Goal: Task Accomplishment & Management: Manage account settings

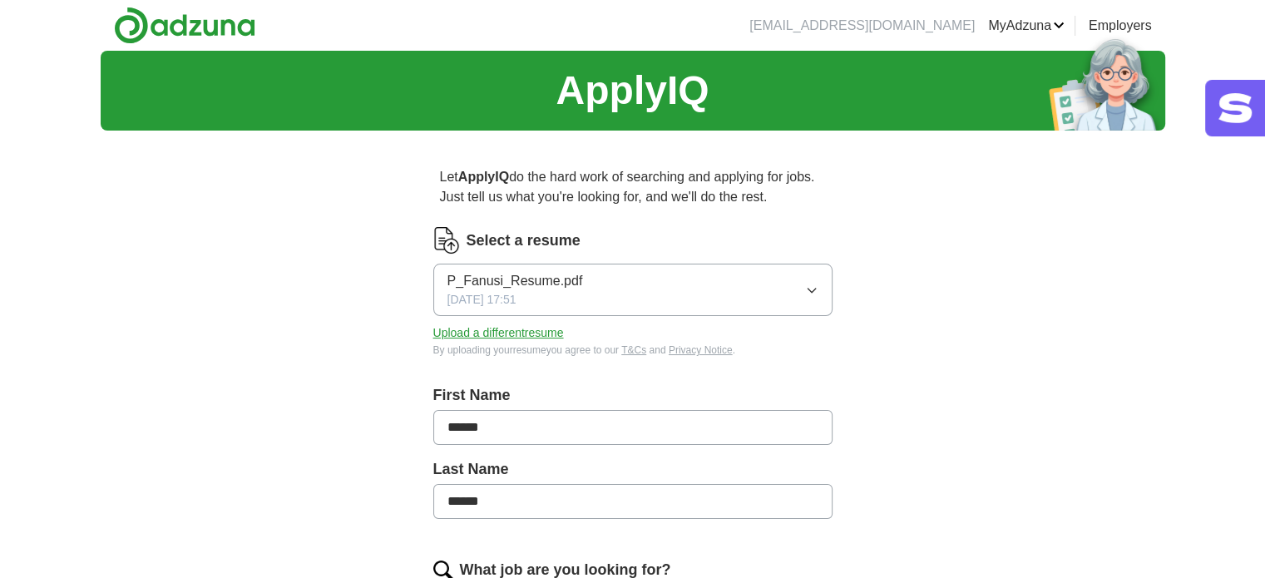
click at [0, 0] on link "ApplyIQ" at bounding box center [0, 0] width 0 height 0
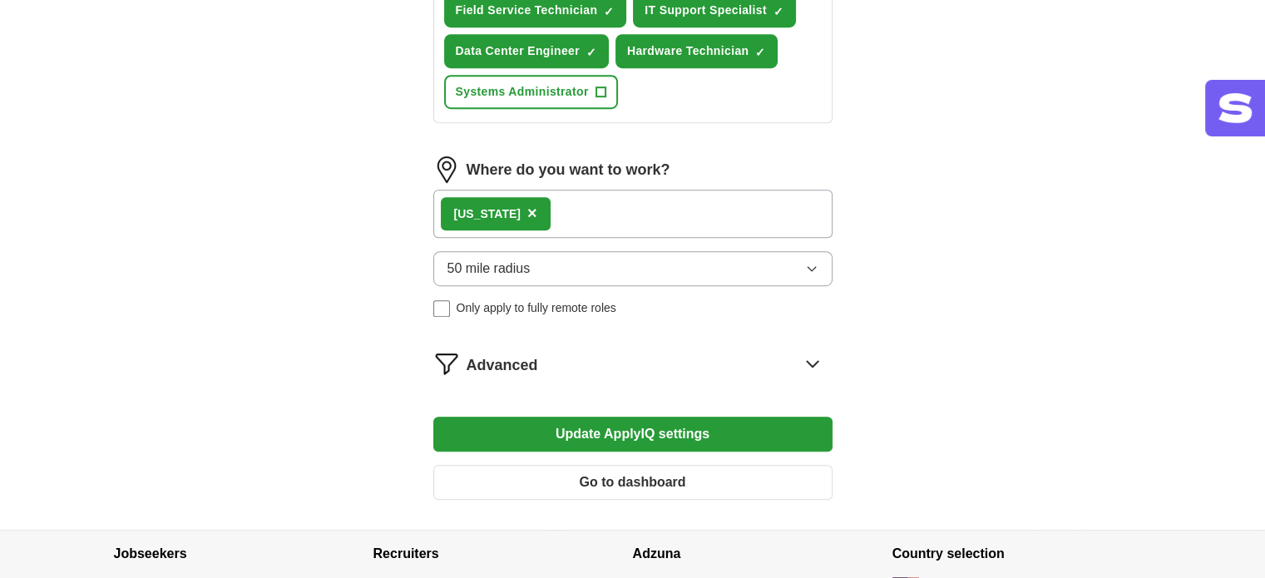
scroll to position [998, 0]
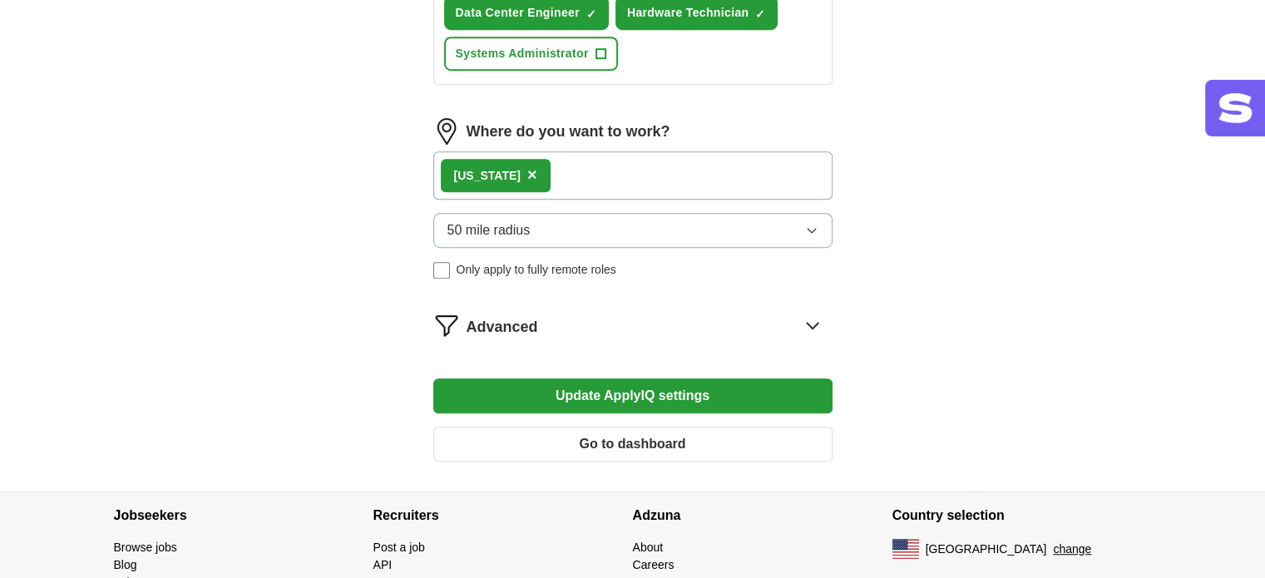
click at [780, 382] on button "Update ApplyIQ settings" at bounding box center [632, 396] width 399 height 35
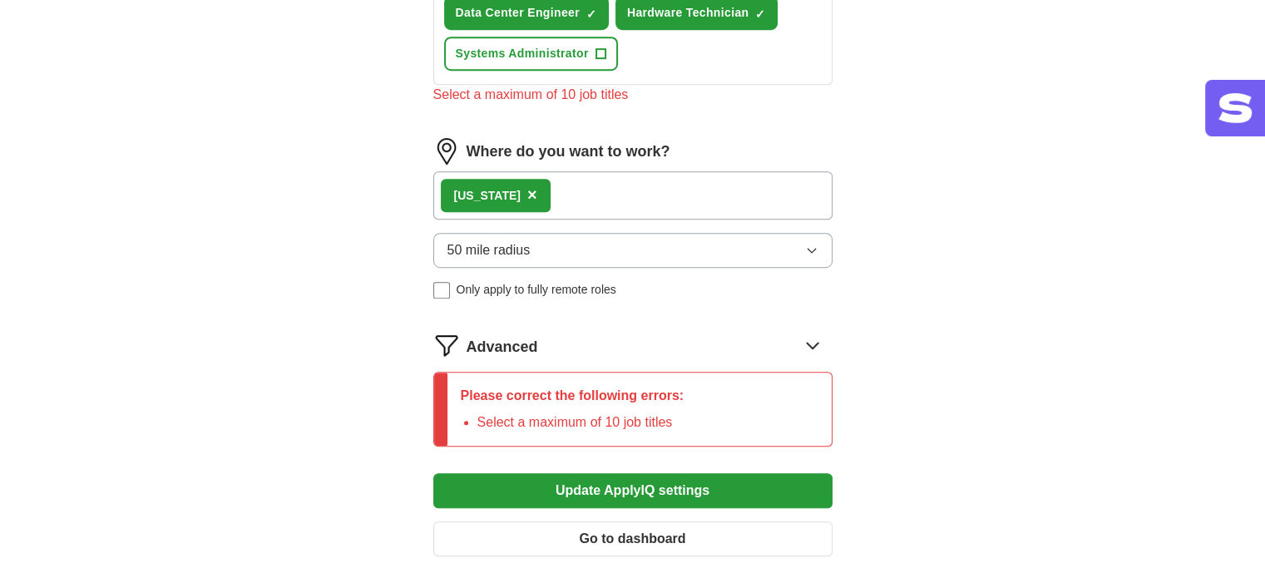
click at [812, 341] on icon at bounding box center [812, 345] width 27 height 27
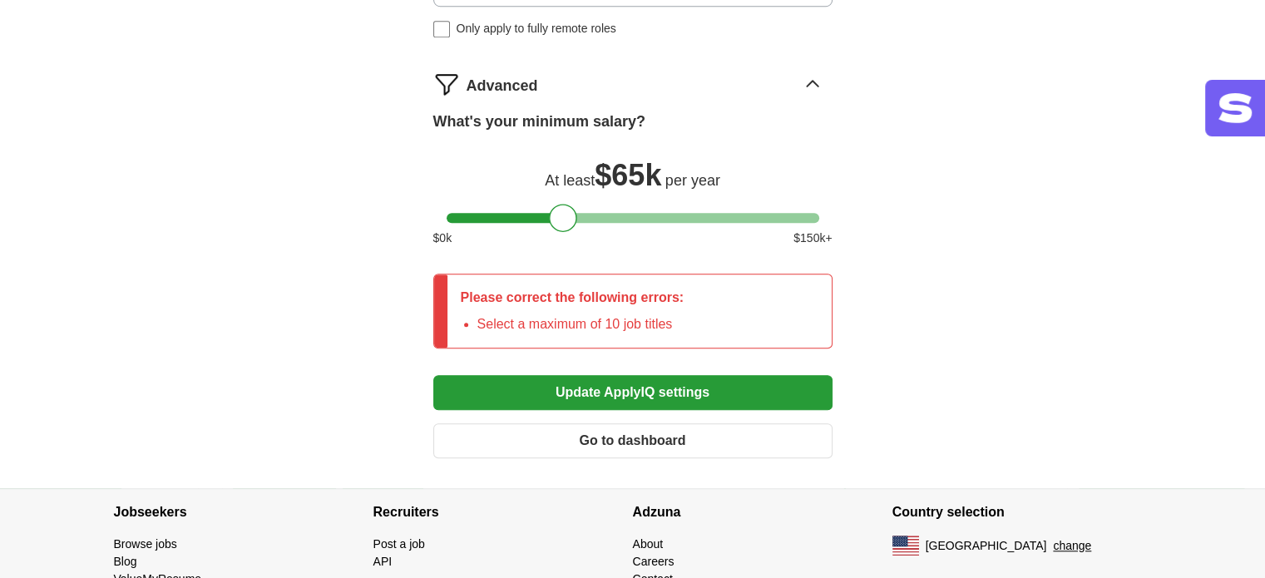
scroll to position [1328, 0]
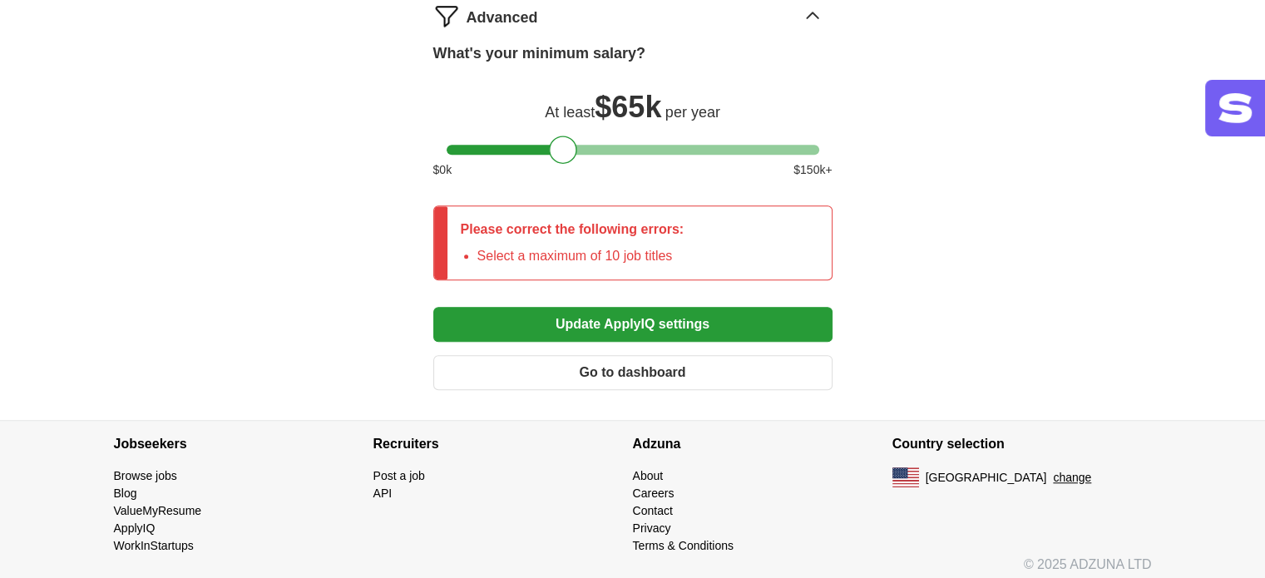
click at [669, 373] on button "Go to dashboard" at bounding box center [632, 372] width 399 height 35
